Goal: Information Seeking & Learning: Learn about a topic

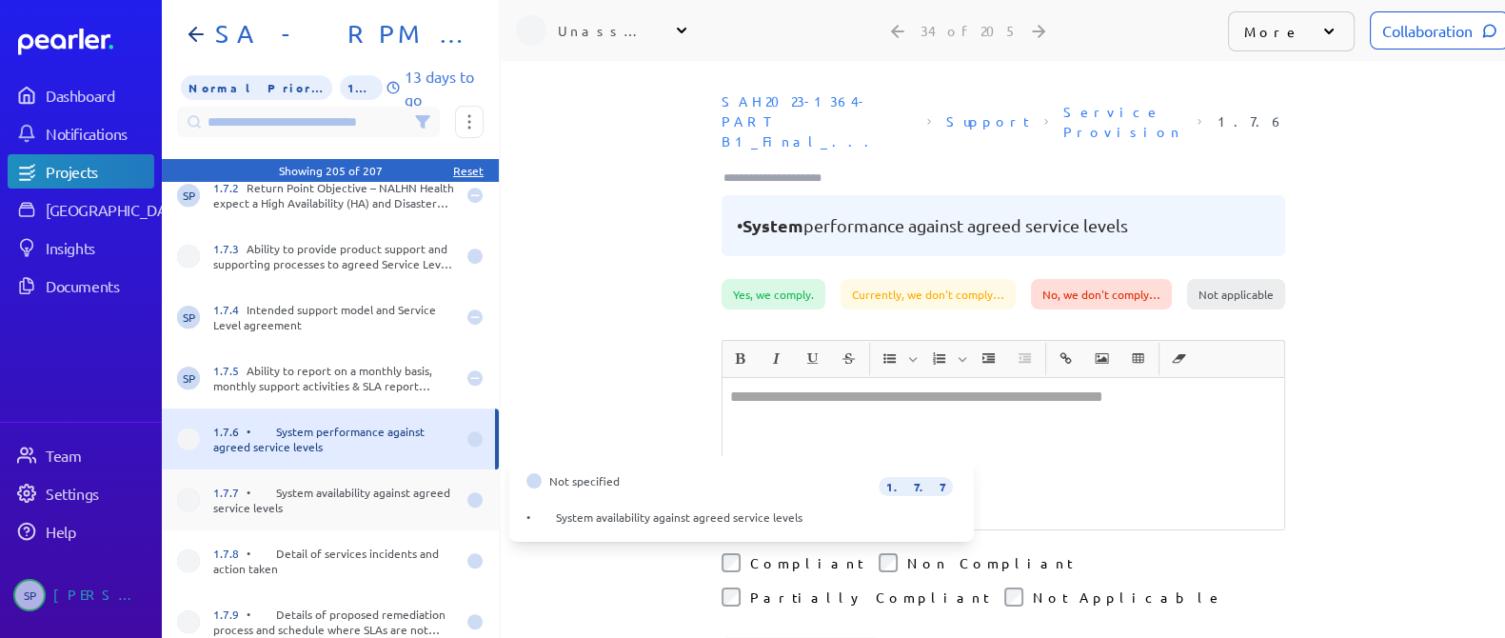
click at [320, 499] on div "1.7.7 • System availability against agreed service levels" at bounding box center [334, 499] width 242 height 30
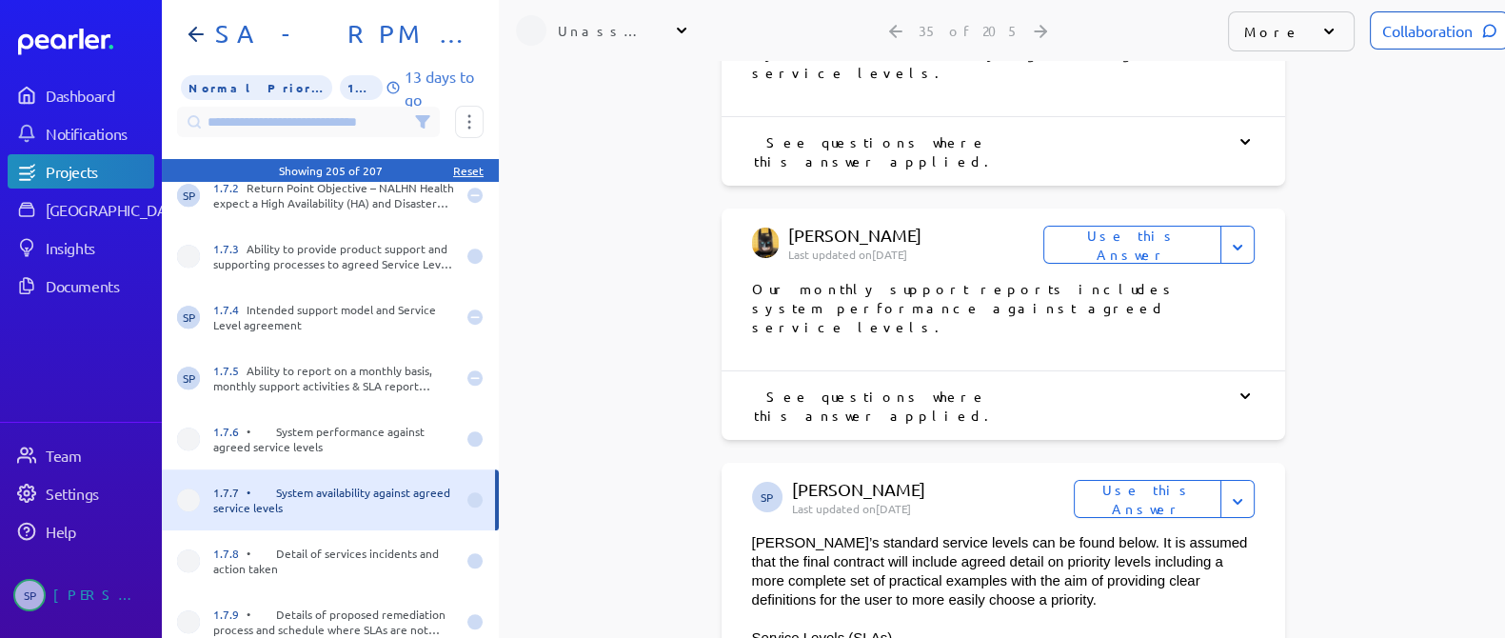
scroll to position [961, 0]
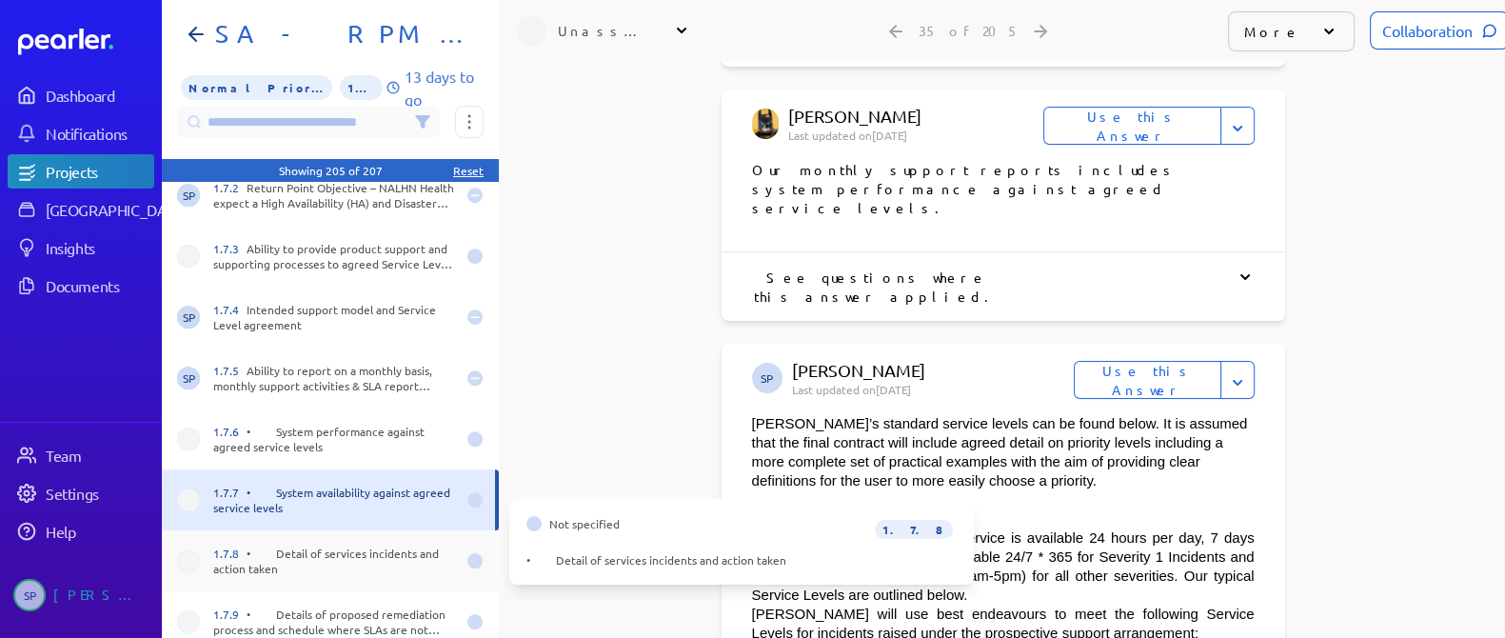
click at [382, 545] on div "1.7.8 • Detail of services incidents and action taken" at bounding box center [334, 560] width 242 height 30
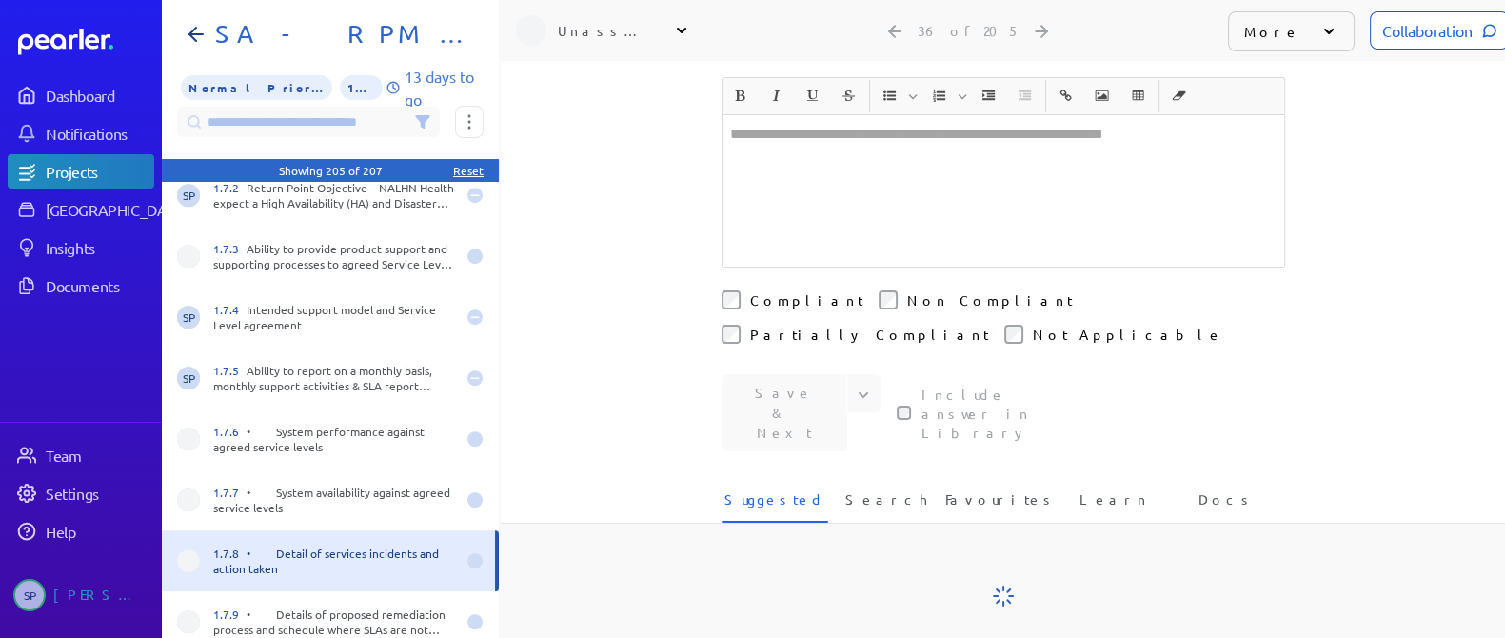
click at [382, 545] on div "1.7.8 • Detail of services incidents and action taken" at bounding box center [334, 560] width 242 height 30
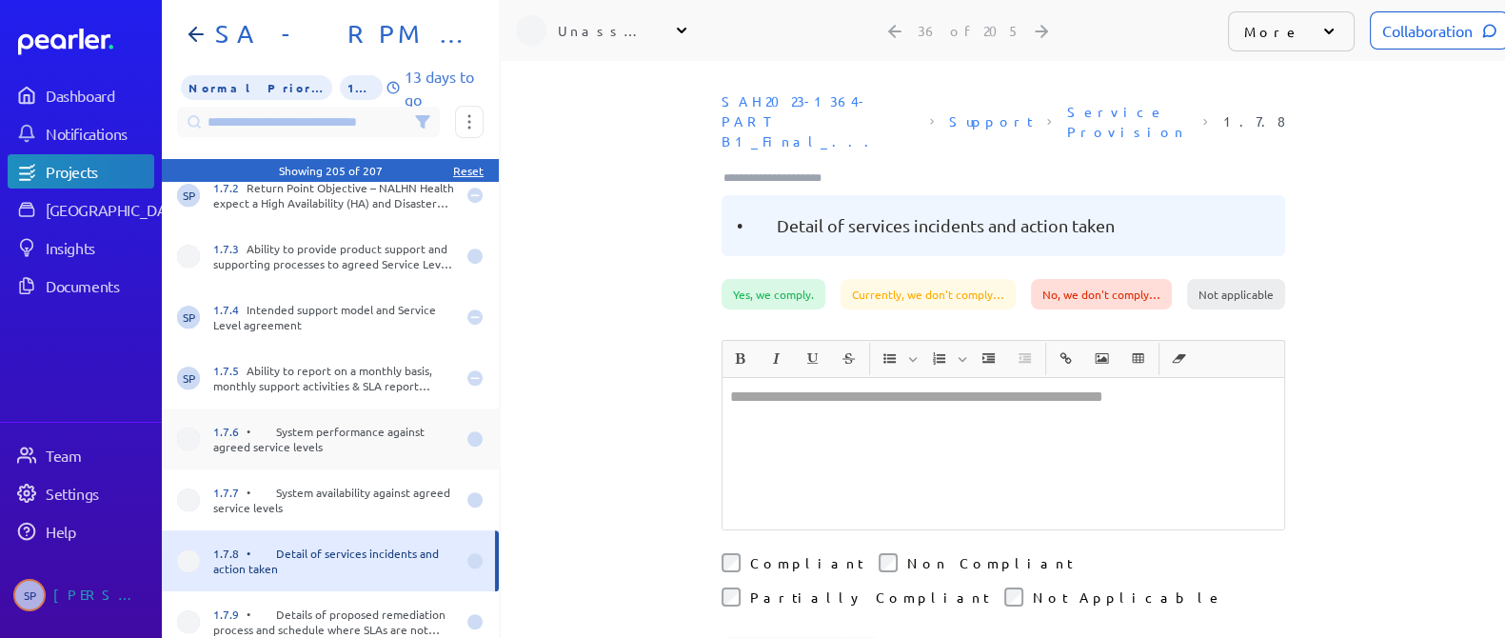
scroll to position [1903, 0]
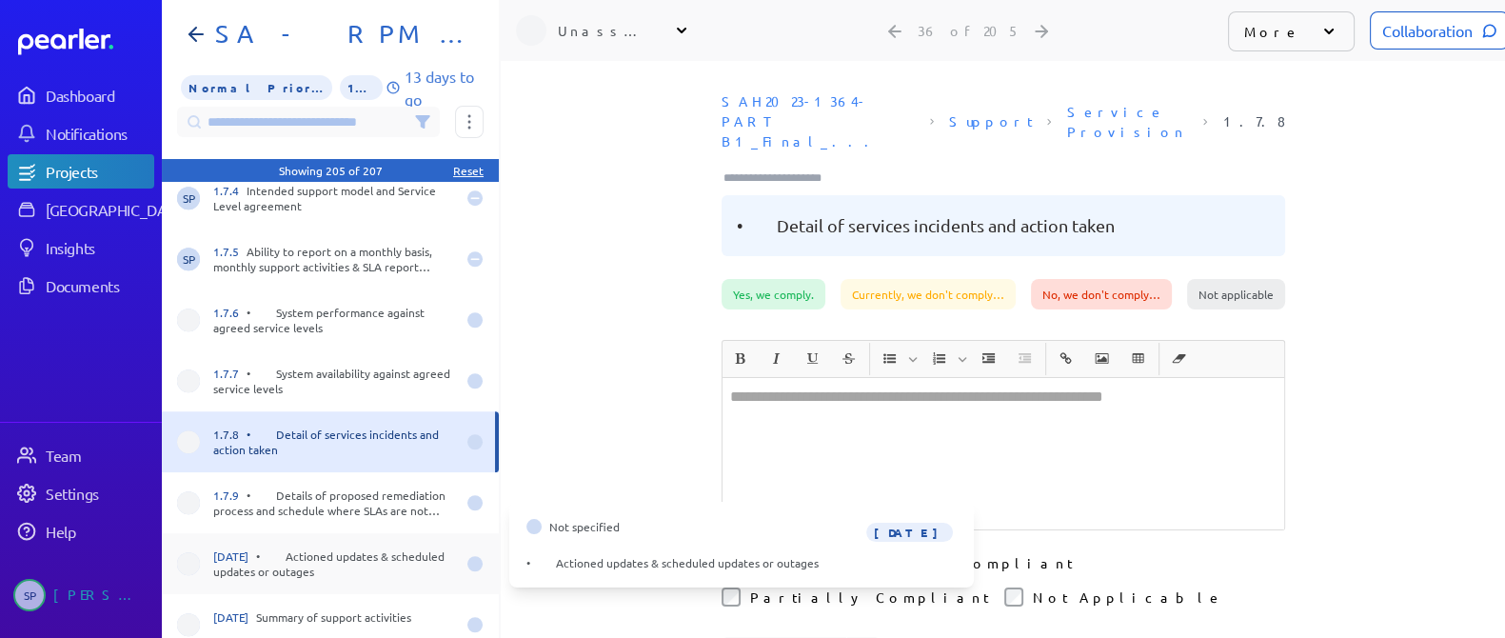
click at [364, 548] on div "[DATE] • Actioned updates & scheduled updates or outages" at bounding box center [334, 563] width 242 height 30
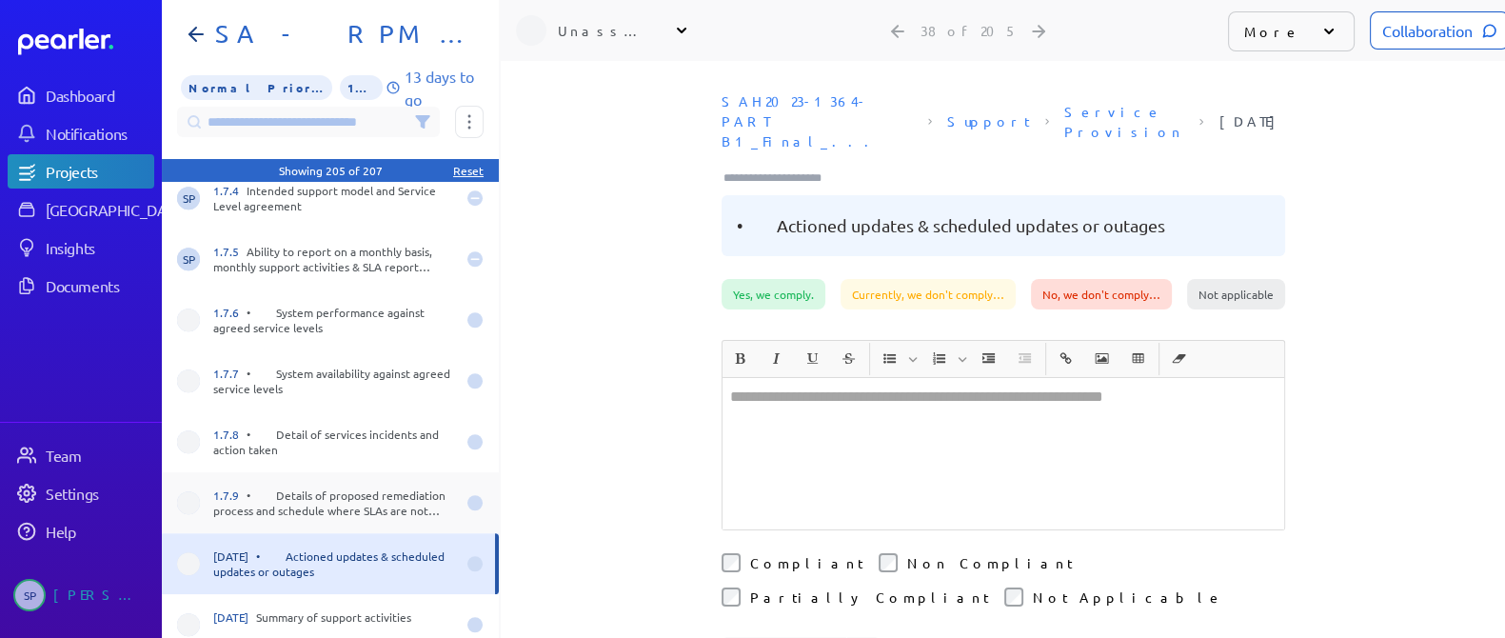
scroll to position [2023, 0]
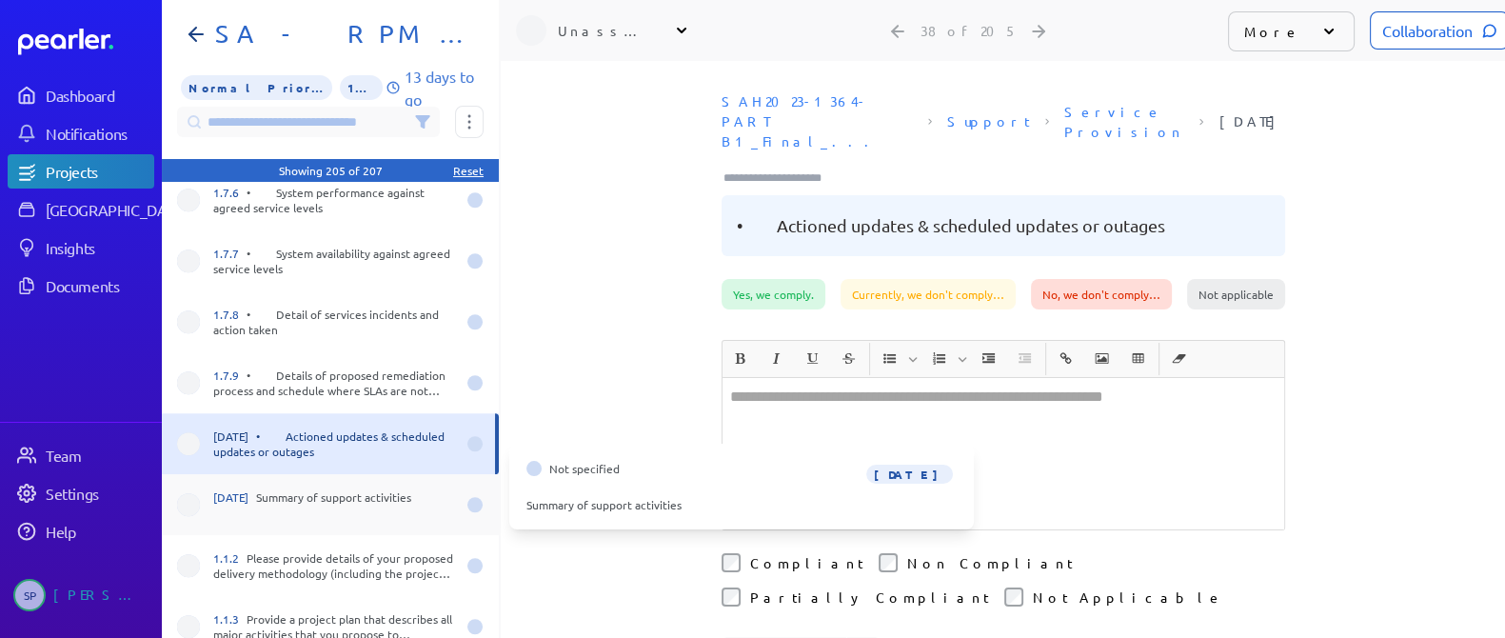
click at [352, 489] on div "[DATE] Summary of support activities" at bounding box center [334, 504] width 242 height 30
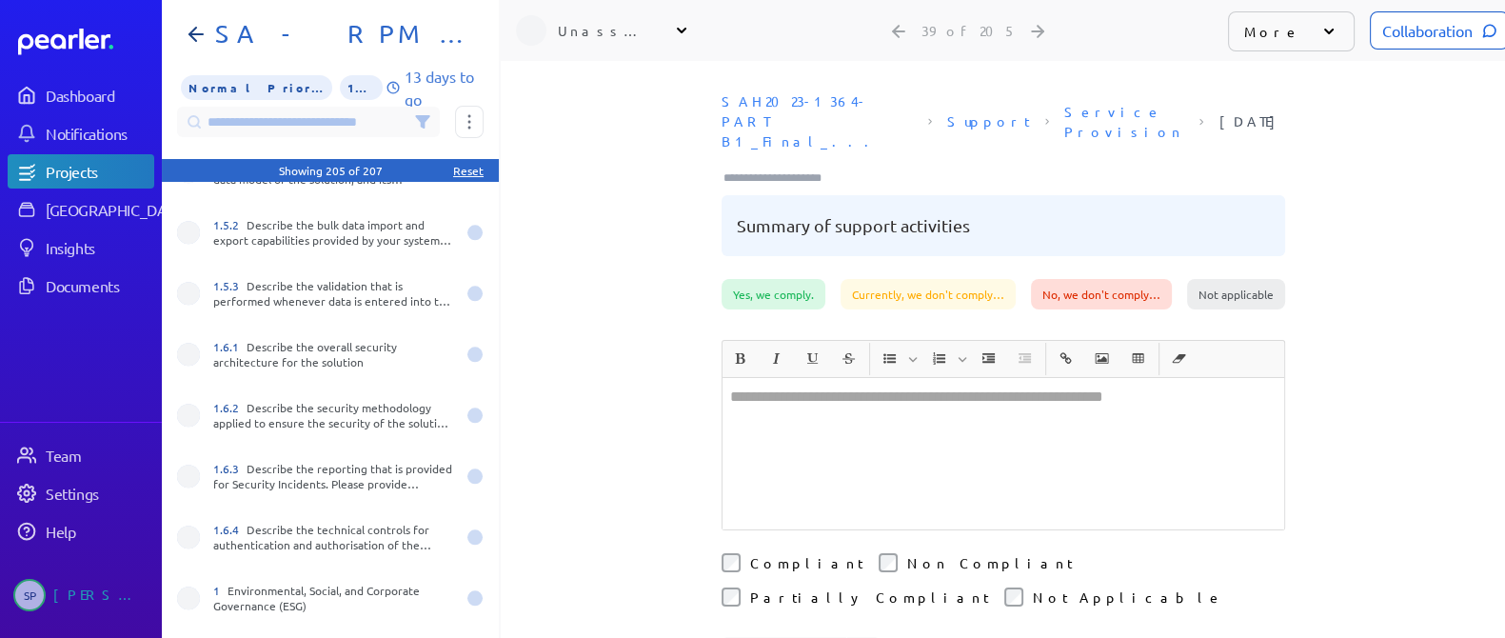
scroll to position [12013, 0]
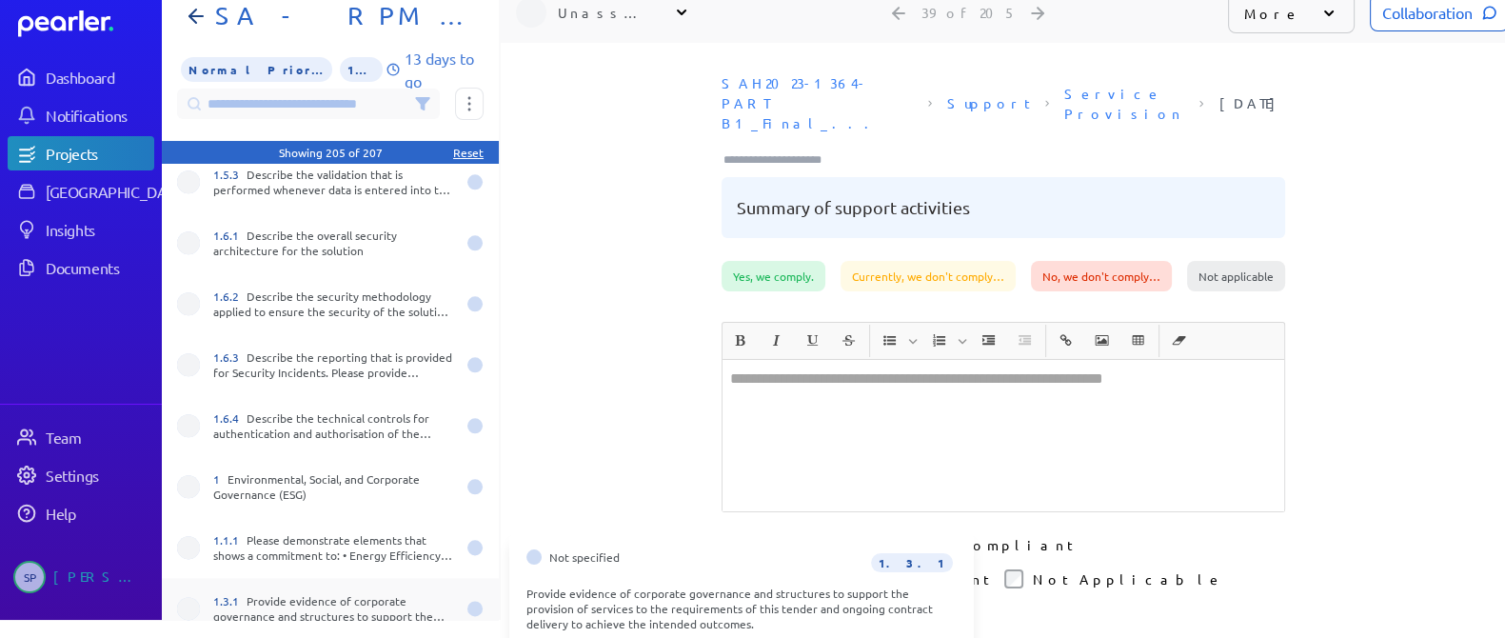
click at [349, 609] on div "1.3.1 Provide evidence of corporate governance and structures to support the pr…" at bounding box center [334, 608] width 242 height 30
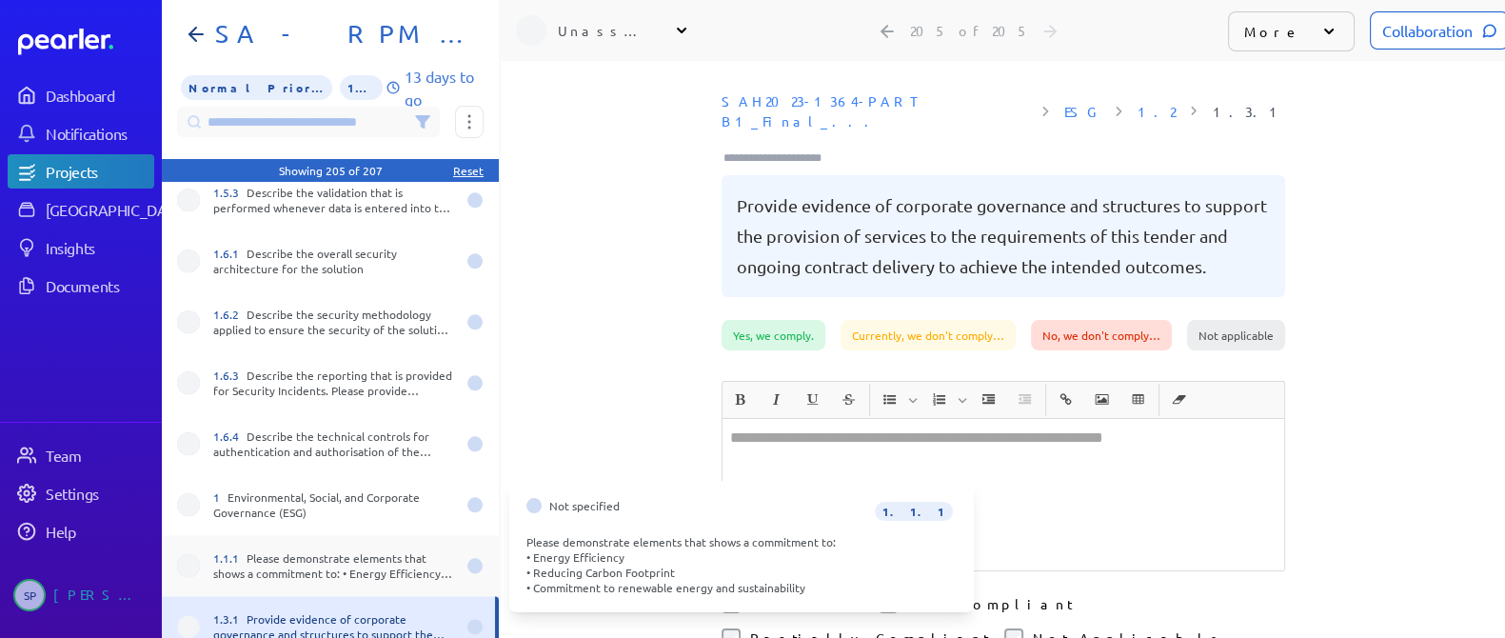
click at [308, 550] on div "1.1.1 Please demonstrate elements that shows a commitment to: • Energy Efficien…" at bounding box center [334, 565] width 242 height 30
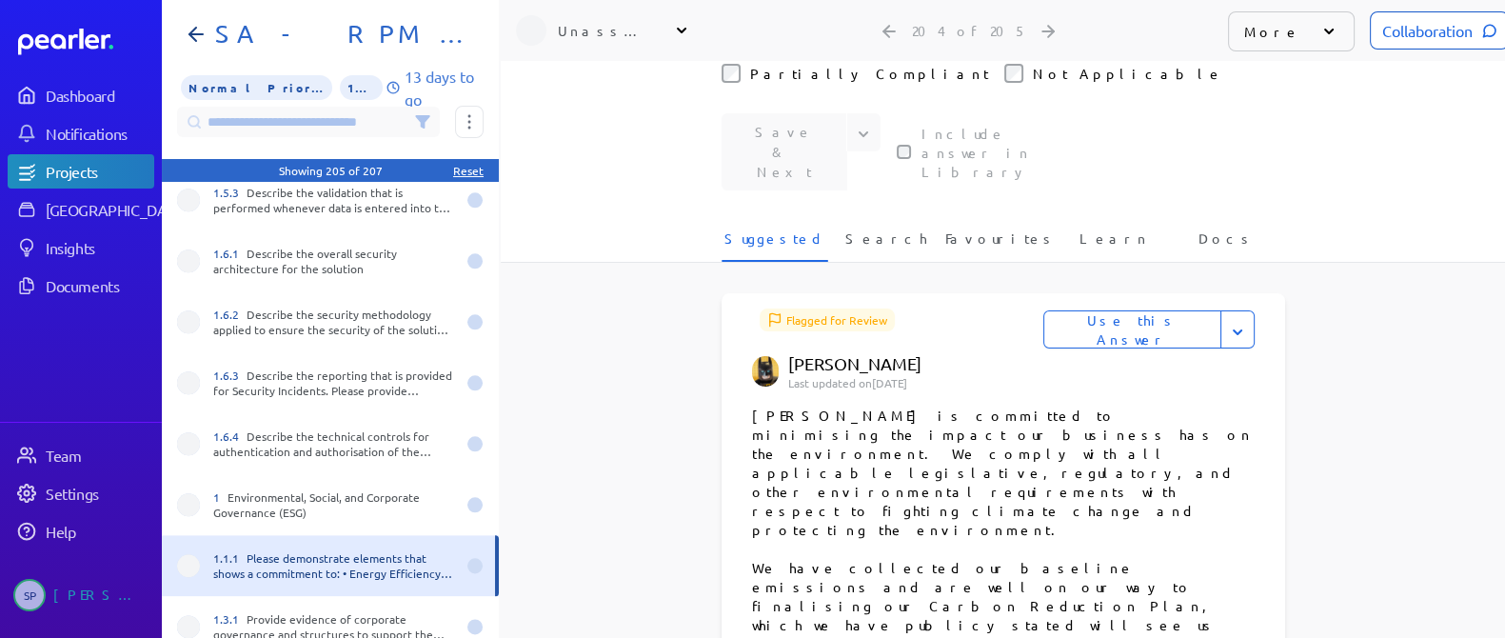
scroll to position [714, 0]
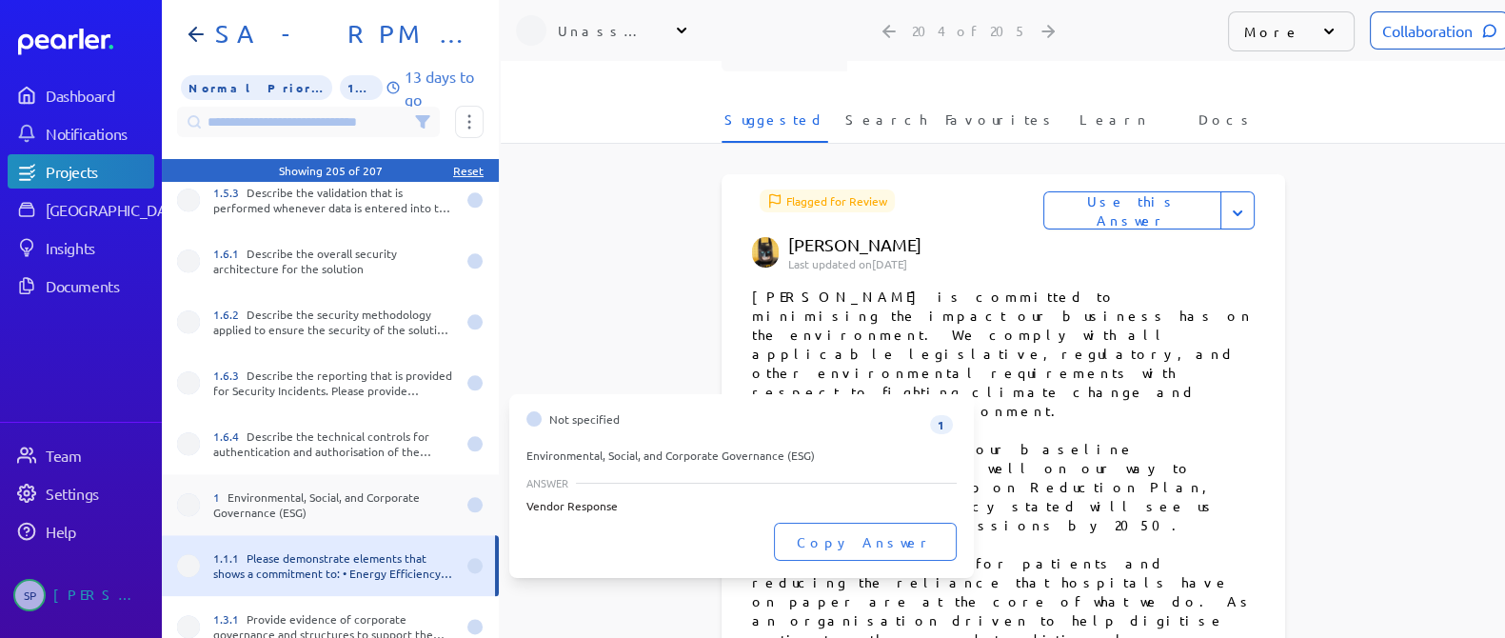
click at [301, 489] on div "1 Environmental, Social, and Corporate Governance (ESG)" at bounding box center [334, 504] width 242 height 30
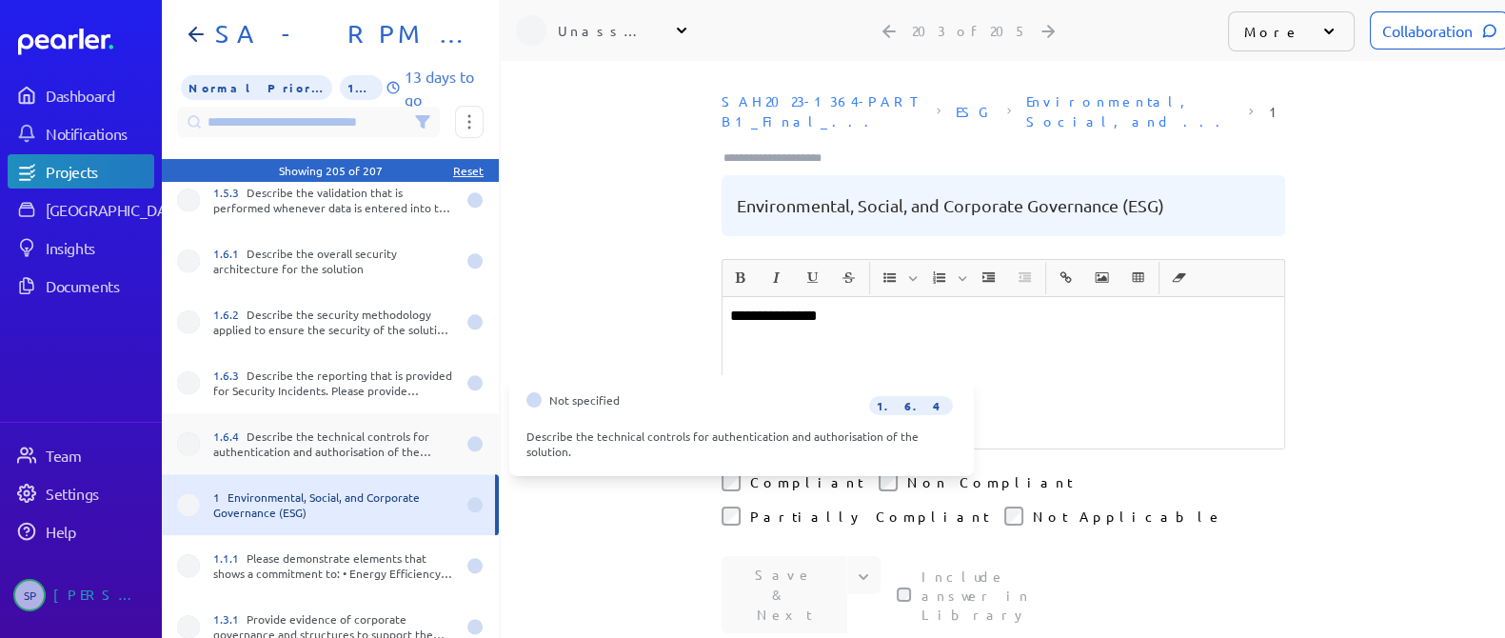
click at [346, 428] on div "1.6.4 Describe the technical controls for authentication and authorisation of t…" at bounding box center [334, 443] width 242 height 30
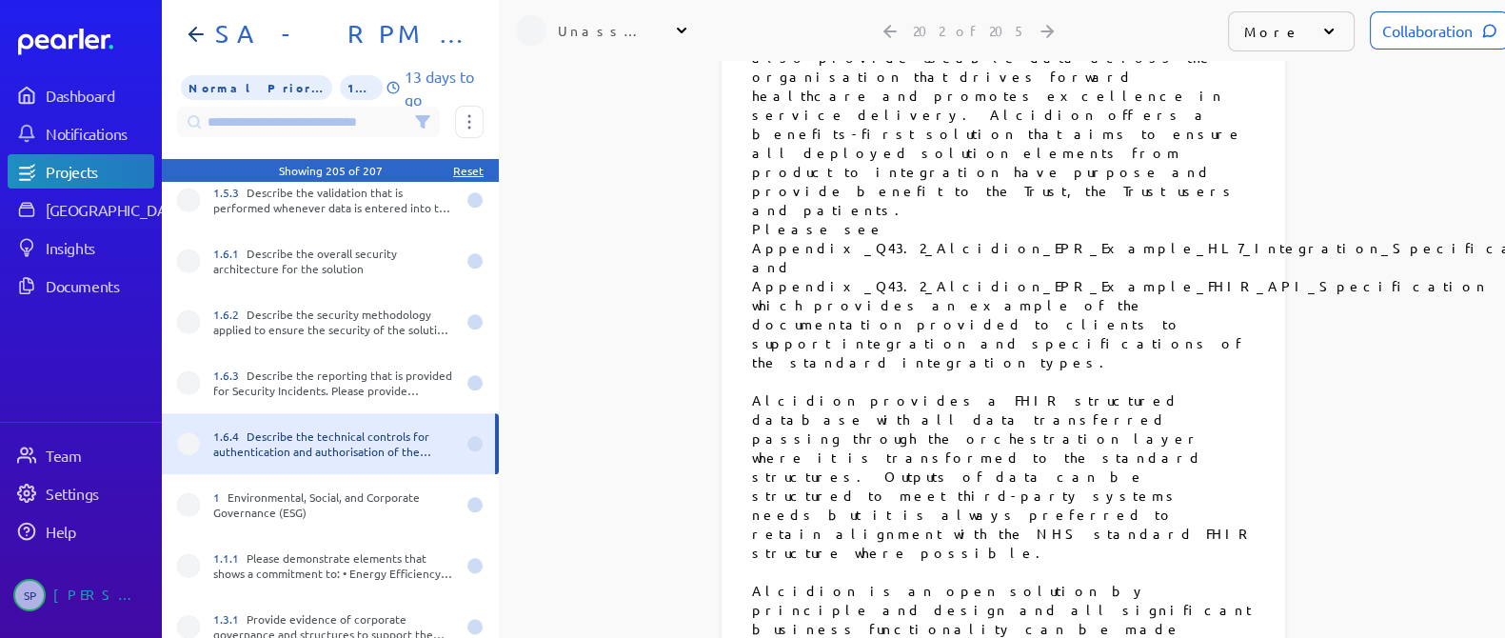
scroll to position [4283, 0]
